Goal: Use online tool/utility: Utilize a website feature to perform a specific function

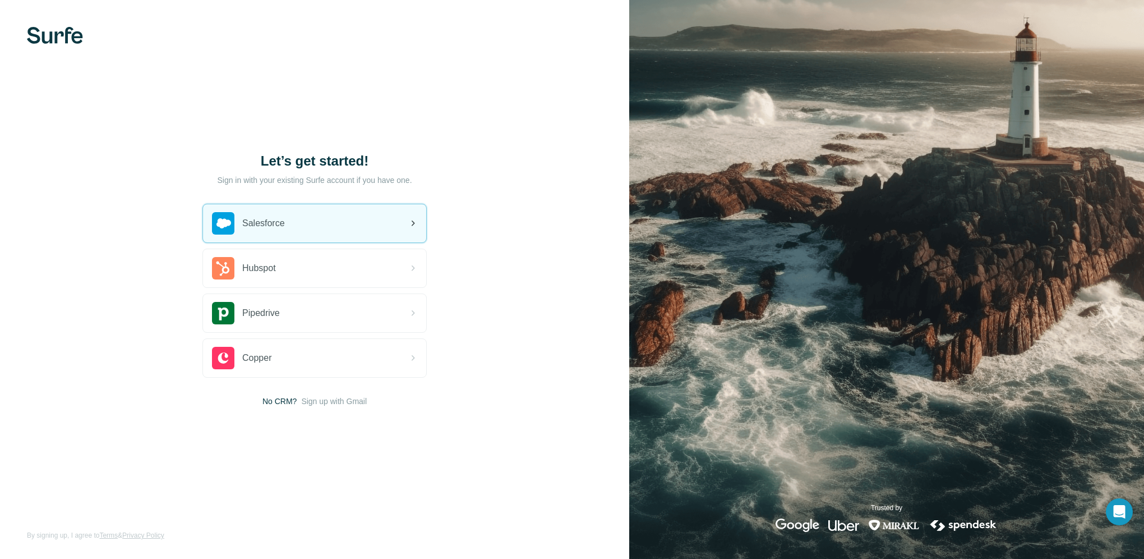
click at [357, 225] on div "Salesforce" at bounding box center [314, 223] width 223 height 38
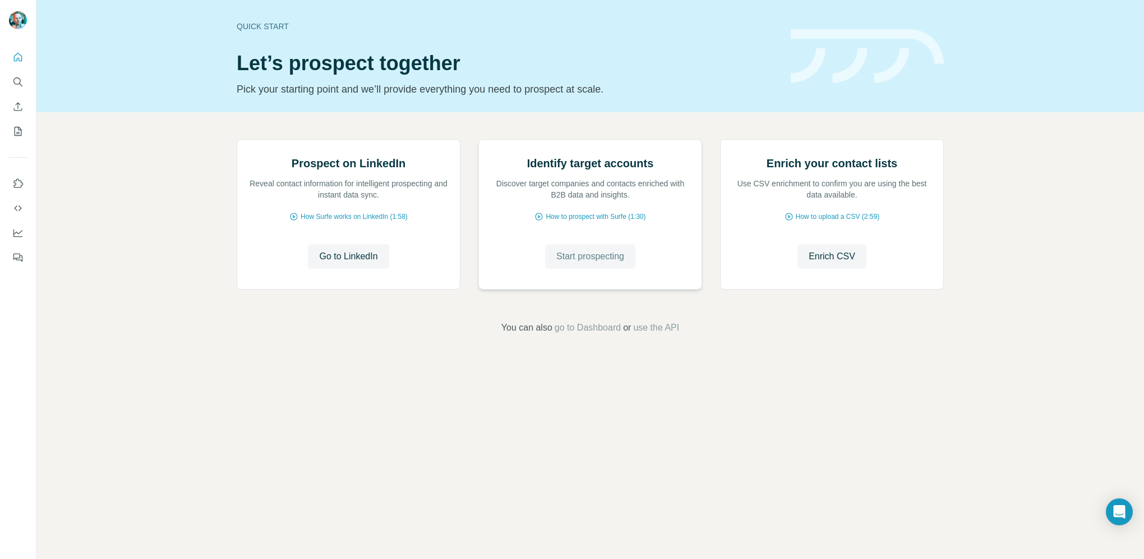
click at [575, 269] on button "Start prospecting" at bounding box center [590, 256] width 90 height 25
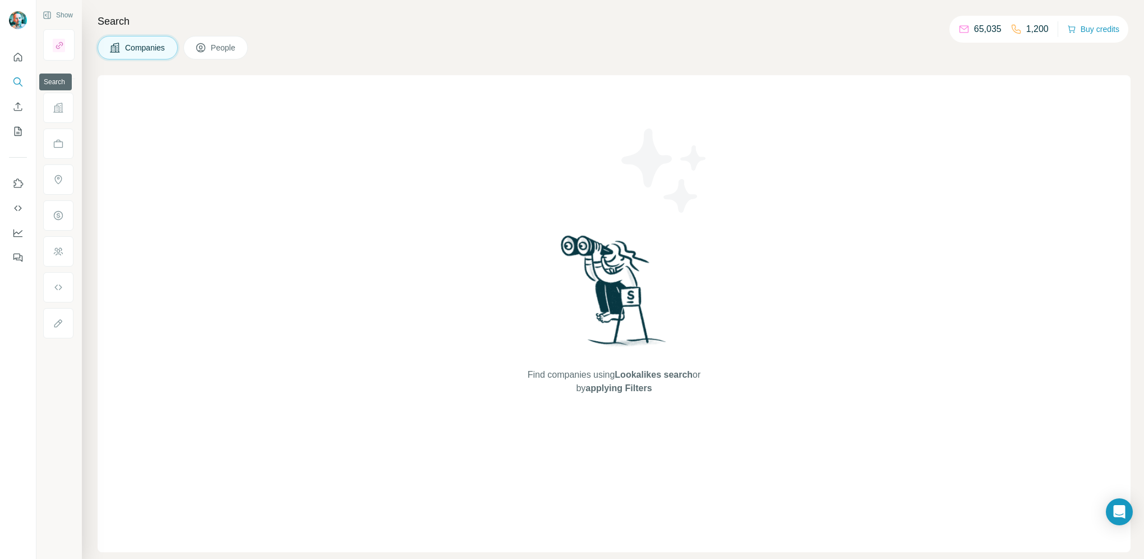
click at [13, 83] on icon "Search" at bounding box center [17, 81] width 11 height 11
click at [17, 81] on icon "Search" at bounding box center [17, 81] width 11 height 11
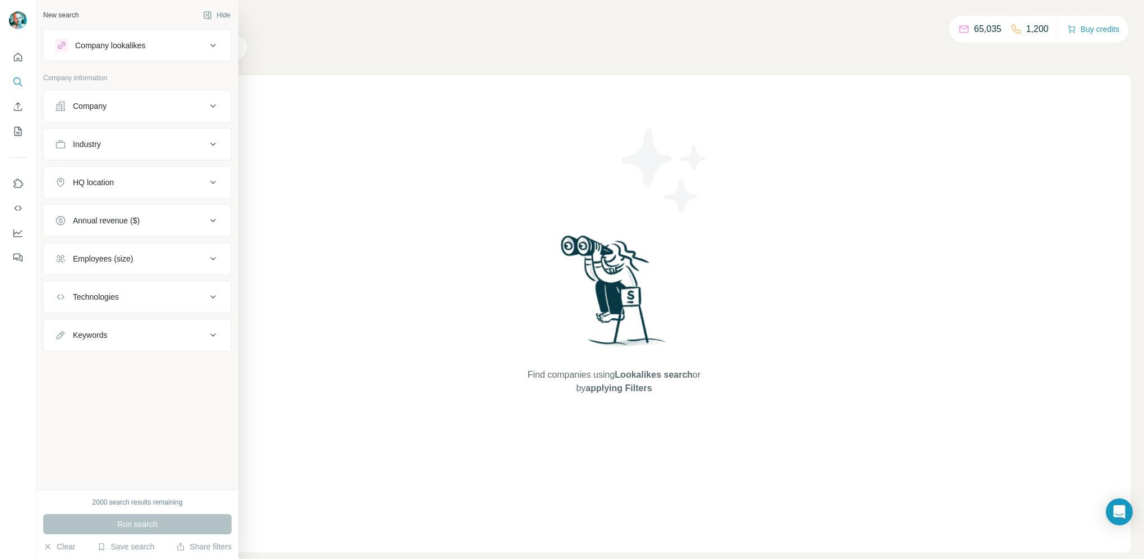
click at [209, 109] on icon at bounding box center [212, 105] width 13 height 13
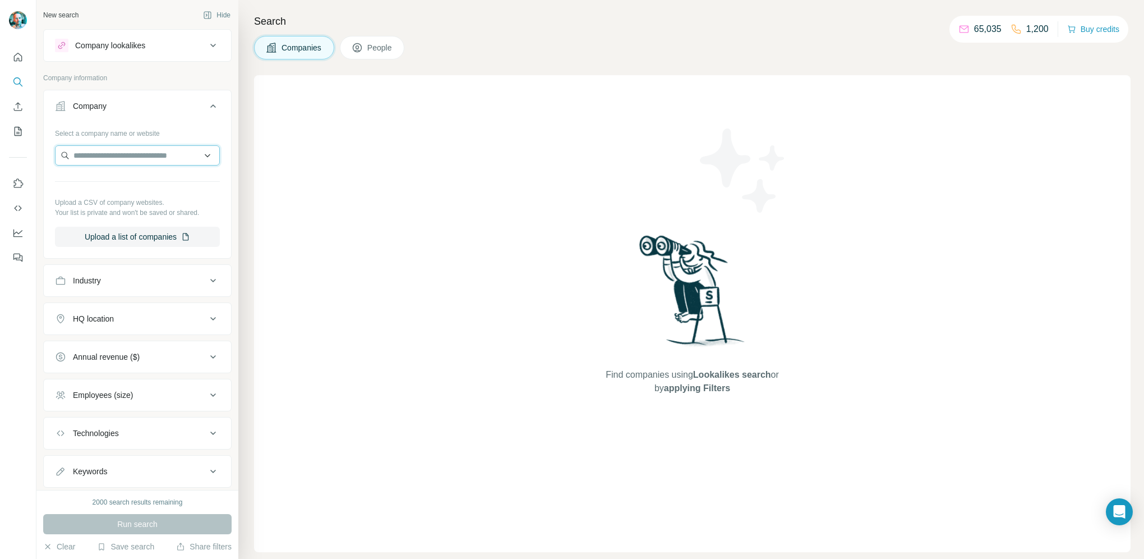
click at [151, 156] on input "text" at bounding box center [137, 155] width 165 height 20
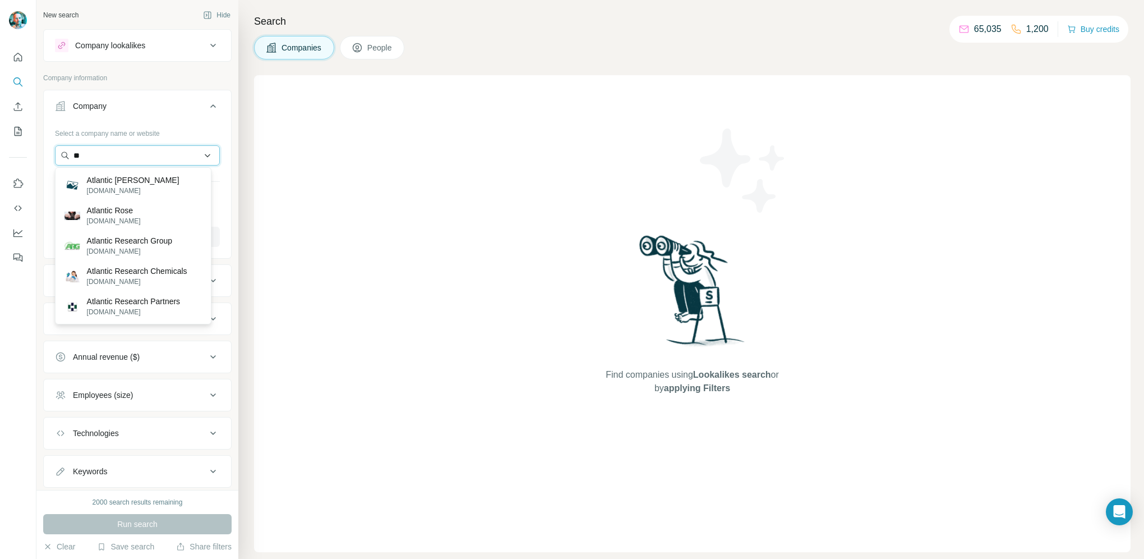
type input "*"
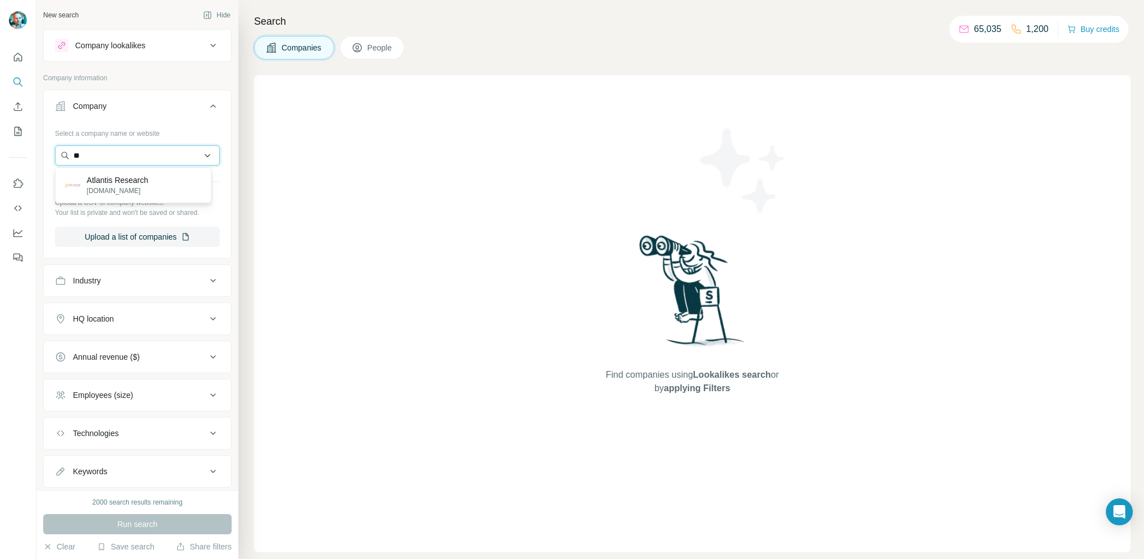
type input "*"
type input "**********"
click at [128, 182] on p "Atlantic Research Group" at bounding box center [130, 179] width 86 height 11
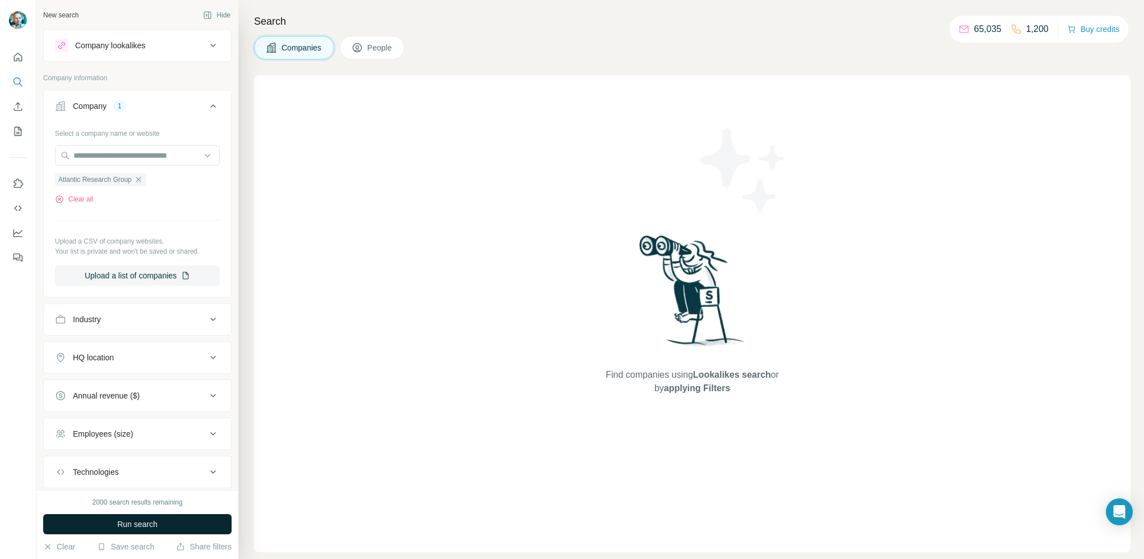
click at [143, 524] on span "Run search" at bounding box center [137, 523] width 40 height 11
